Goal: Task Accomplishment & Management: Use online tool/utility

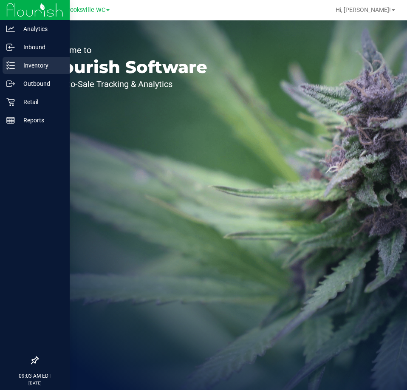
click at [18, 60] on p "Inventory" at bounding box center [40, 65] width 51 height 10
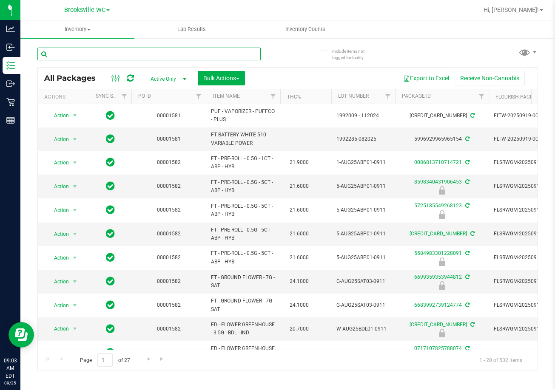
click at [246, 54] on input "text" at bounding box center [148, 54] width 223 height 13
type input "2543046770002465"
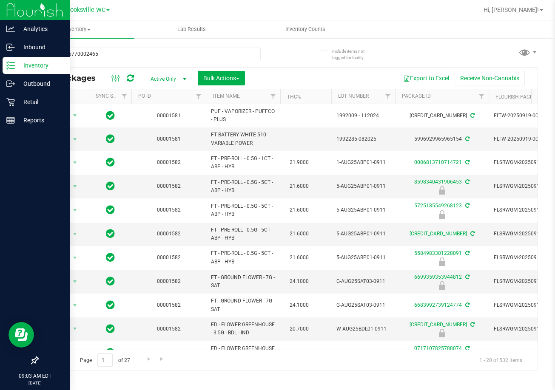
drag, startPoint x: 226, startPoint y: 82, endPoint x: 13, endPoint y: 313, distance: 314.0
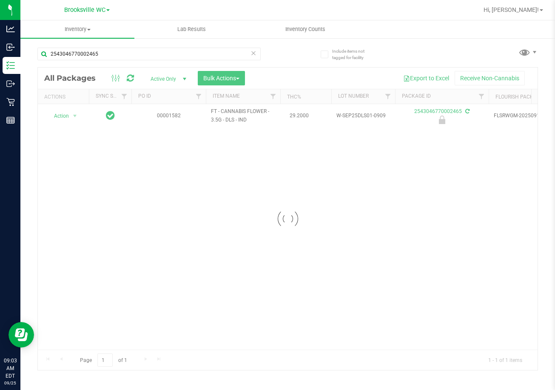
drag, startPoint x: 13, startPoint y: 313, endPoint x: 305, endPoint y: 80, distance: 373.1
click at [305, 80] on div at bounding box center [287, 219] width 499 height 303
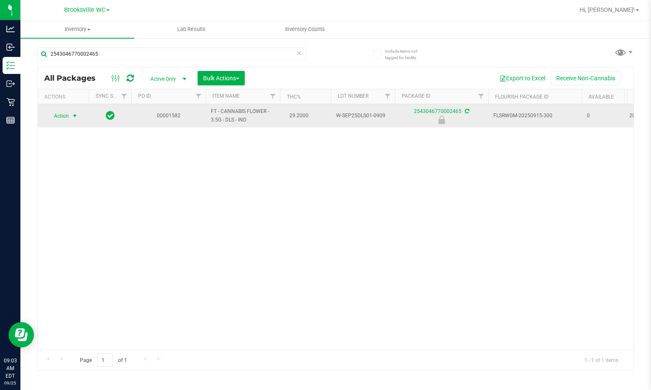
click at [74, 116] on span "select" at bounding box center [74, 116] width 7 height 7
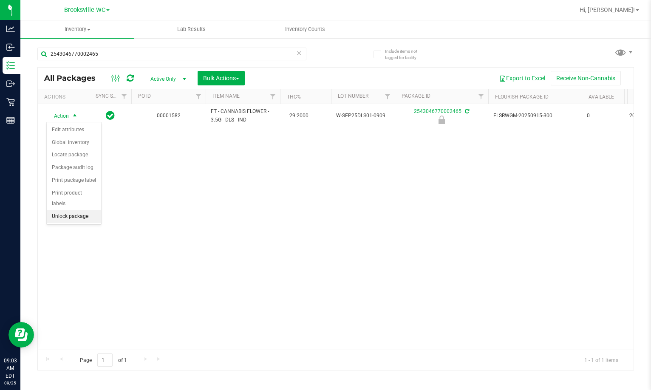
click at [82, 210] on li "Unlock package" at bounding box center [74, 216] width 54 height 13
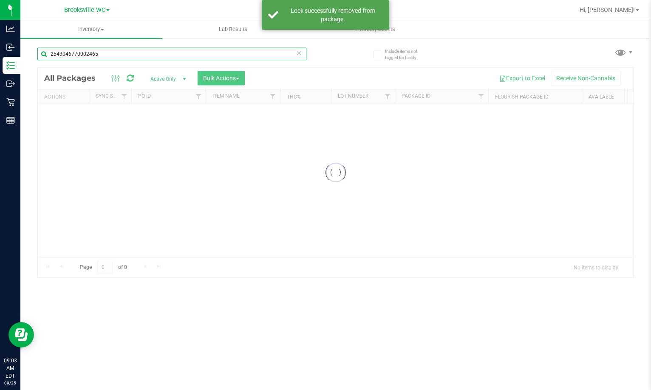
click at [130, 49] on input "2543046770002465" at bounding box center [171, 54] width 269 height 13
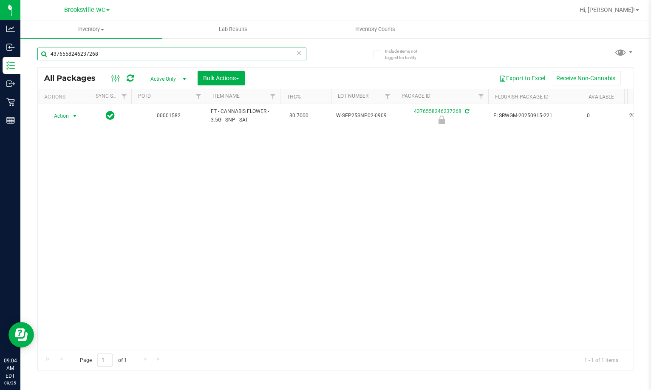
type input "4376558246237268"
click at [70, 115] on span "select" at bounding box center [75, 116] width 11 height 12
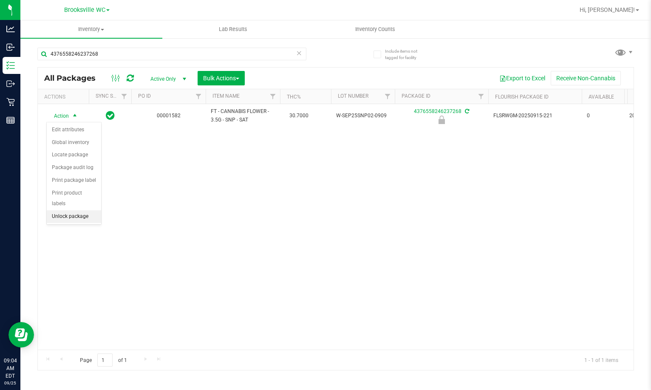
click at [86, 210] on li "Unlock package" at bounding box center [74, 216] width 54 height 13
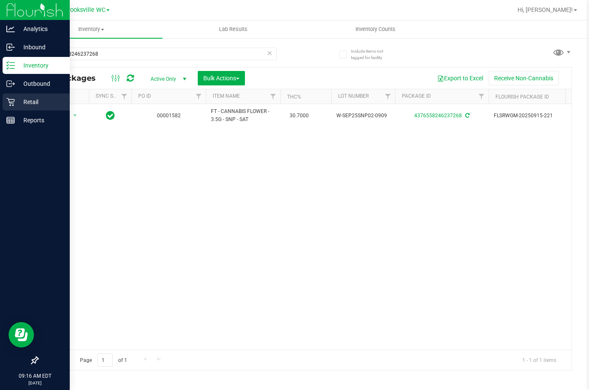
click at [17, 99] on p "Retail" at bounding box center [40, 102] width 51 height 10
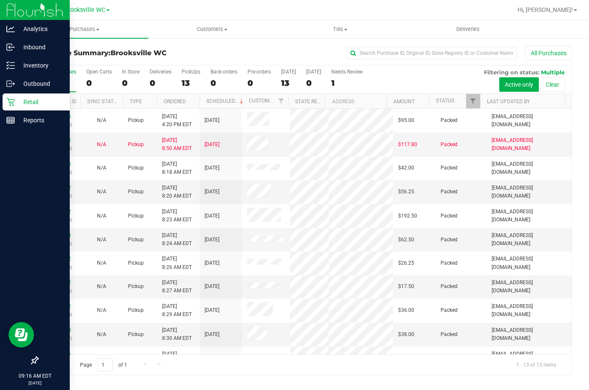
click at [232, 53] on div "All Purchases" at bounding box center [393, 53] width 356 height 14
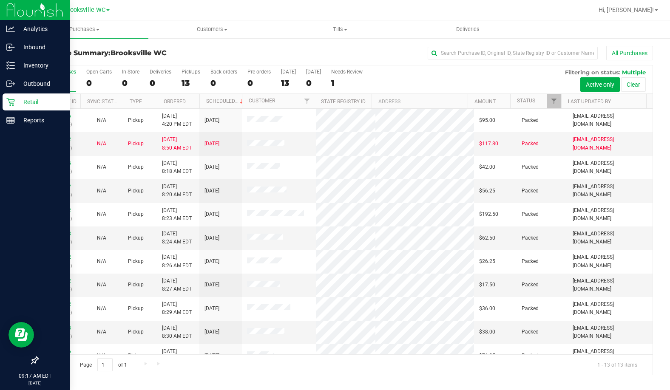
click at [276, 46] on div "All Purchases" at bounding box center [448, 53] width 410 height 14
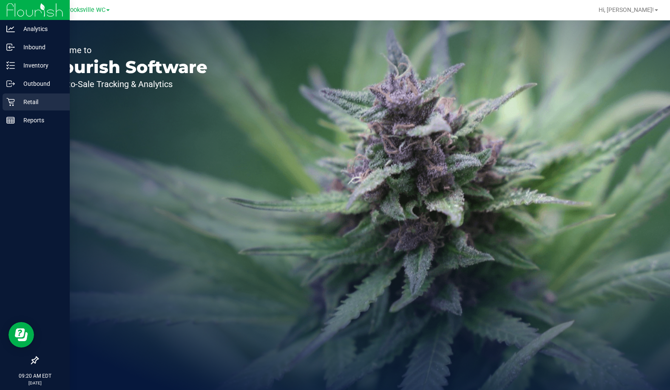
click at [19, 100] on p "Retail" at bounding box center [40, 102] width 51 height 10
click at [8, 56] on link "Inbound" at bounding box center [35, 48] width 70 height 18
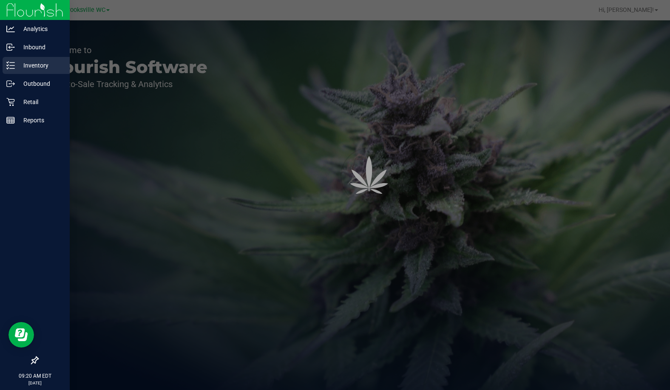
click at [17, 63] on p "Inventory" at bounding box center [40, 65] width 51 height 10
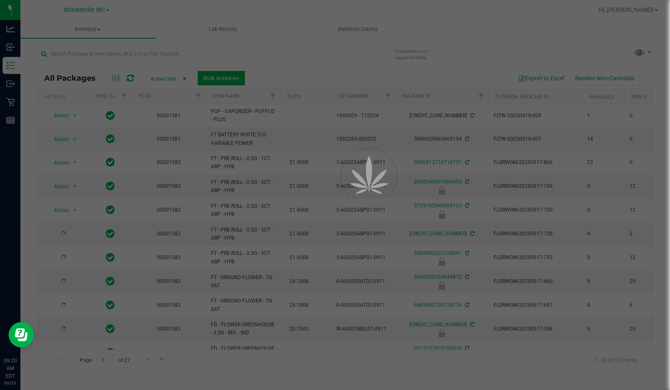
click at [143, 53] on div at bounding box center [335, 195] width 670 height 390
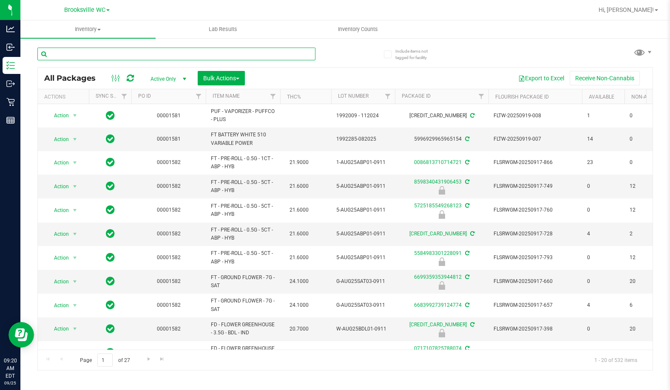
click at [143, 53] on input "text" at bounding box center [176, 54] width 278 height 13
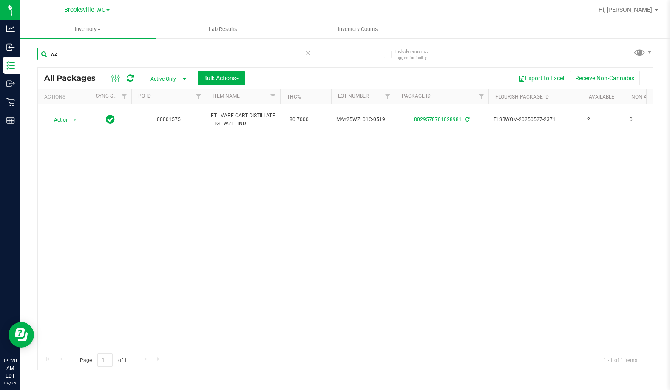
type input "w"
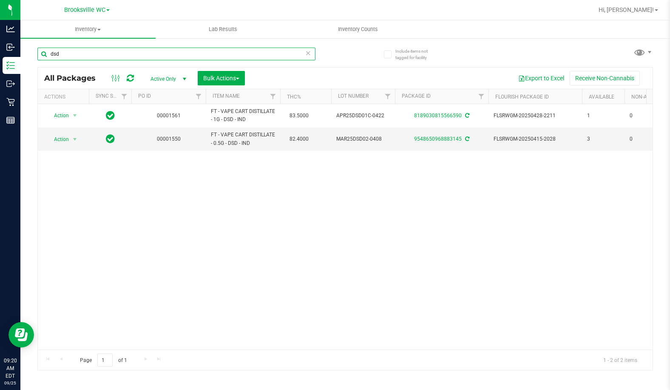
click at [155, 51] on input "dsd" at bounding box center [176, 54] width 278 height 13
click at [154, 57] on input "dsd" at bounding box center [176, 54] width 278 height 13
click at [156, 58] on input "dsd" at bounding box center [176, 54] width 278 height 13
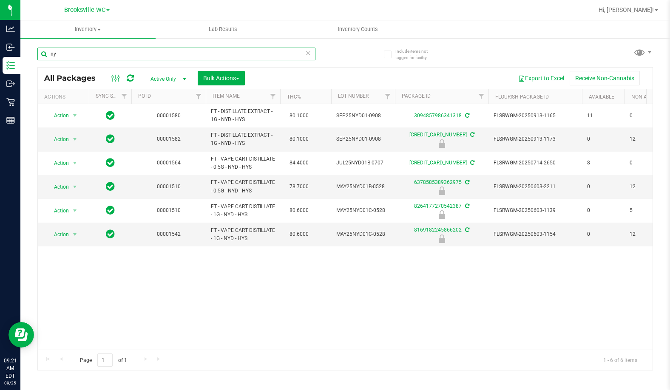
type input "n"
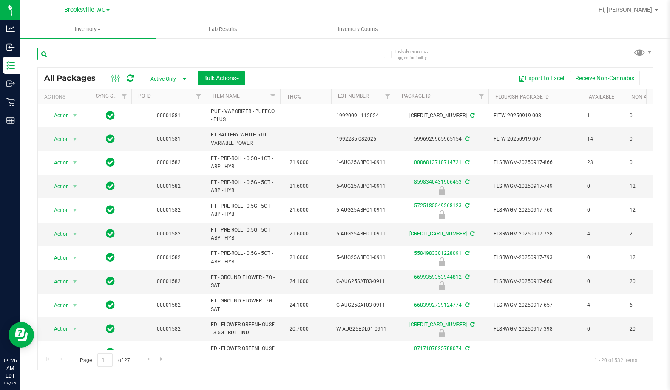
click at [210, 59] on input "text" at bounding box center [176, 54] width 278 height 13
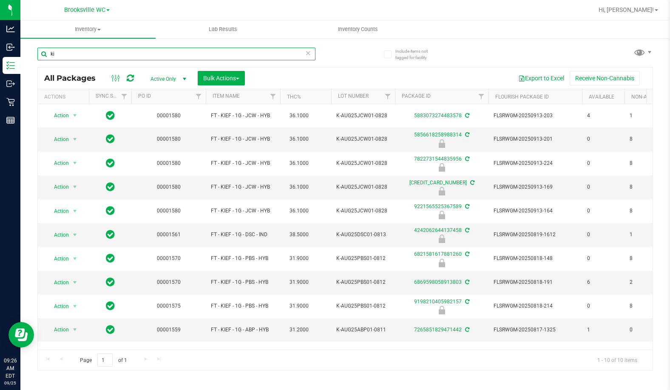
type input "k"
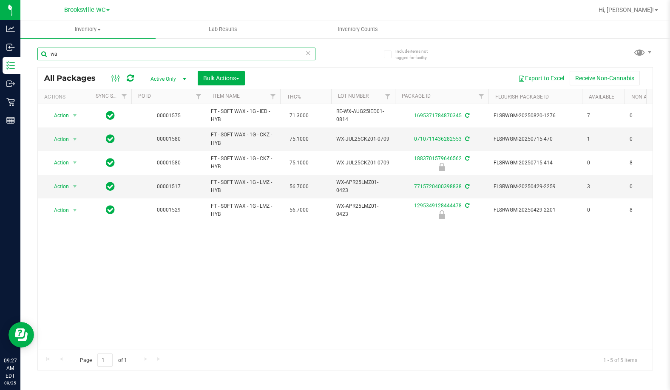
type input "w"
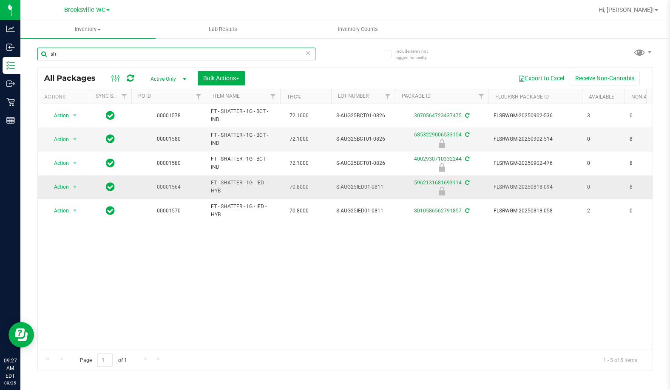
type input "s"
